Goal: Task Accomplishment & Management: Manage account settings

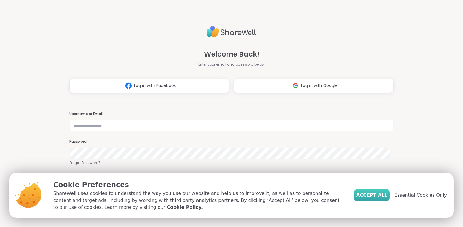
click at [384, 198] on span "Accept All" at bounding box center [371, 195] width 31 height 7
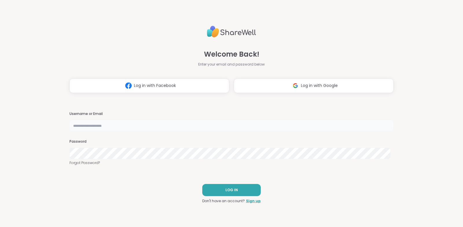
click at [196, 126] on input "text" at bounding box center [231, 126] width 324 height 12
type input "**********"
click at [229, 191] on span "LOG IN" at bounding box center [231, 190] width 12 height 5
